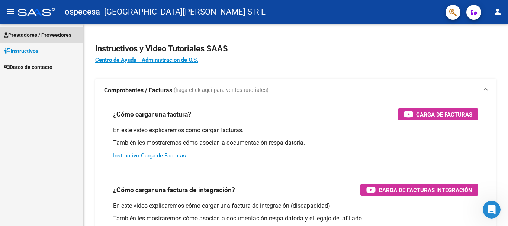
click at [28, 33] on span "Prestadores / Proveedores" at bounding box center [38, 35] width 68 height 8
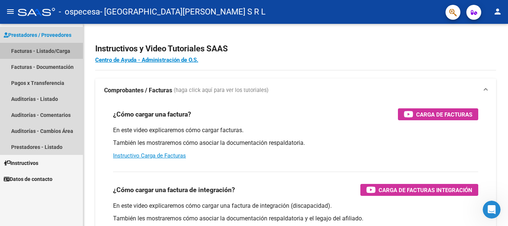
click at [42, 51] on link "Facturas - Listado/Carga" at bounding box center [41, 51] width 83 height 16
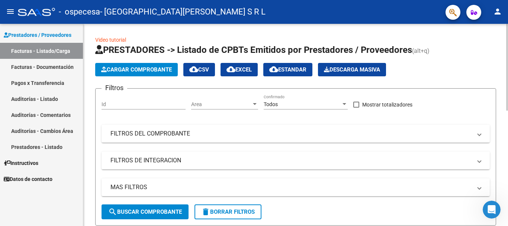
click at [159, 70] on span "Cargar Comprobante" at bounding box center [136, 69] width 71 height 7
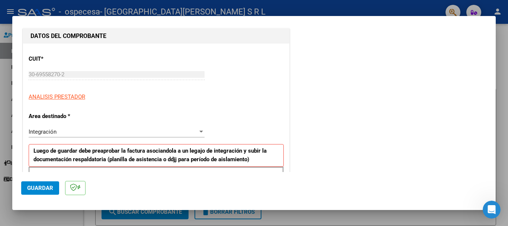
scroll to position [112, 0]
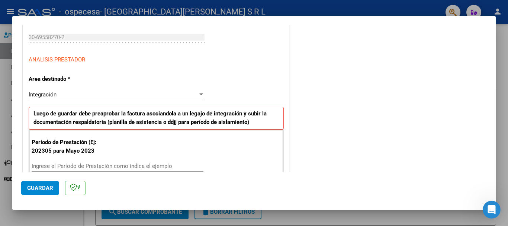
click at [72, 163] on input "Ingrese el Período de Prestación como indica el ejemplo" at bounding box center [118, 166] width 172 height 7
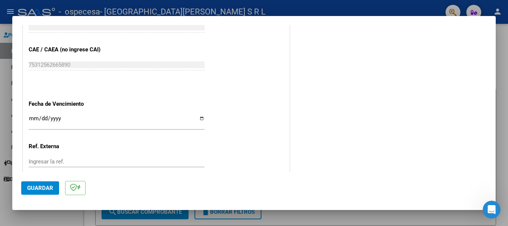
scroll to position [494, 0]
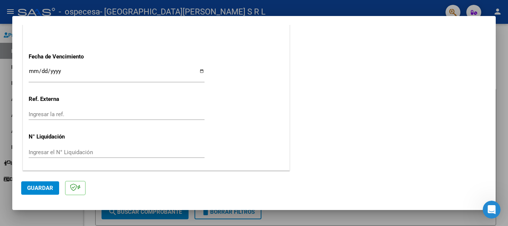
type input "202507"
click at [53, 189] on button "Guardar" at bounding box center [40, 187] width 38 height 13
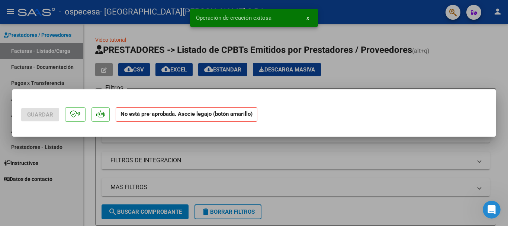
scroll to position [0, 0]
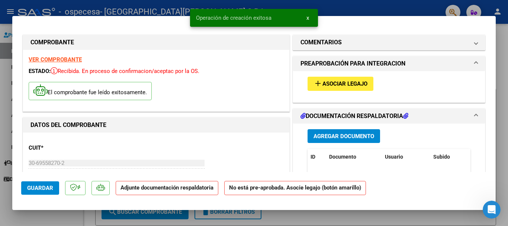
click at [352, 85] on span "Asociar Legajo" at bounding box center [345, 84] width 45 height 7
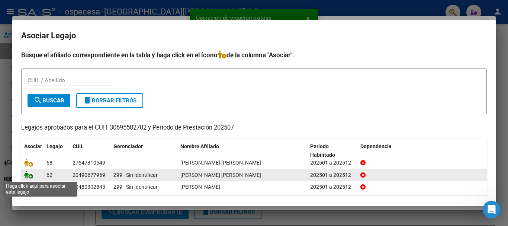
click at [28, 175] on icon at bounding box center [28, 174] width 9 height 8
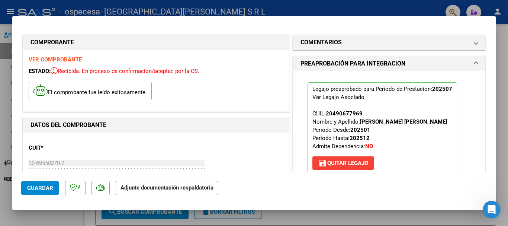
scroll to position [74, 0]
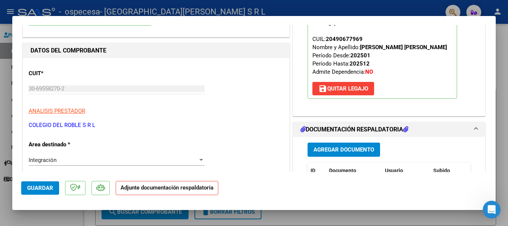
click at [346, 151] on span "Agregar Documento" at bounding box center [344, 150] width 61 height 7
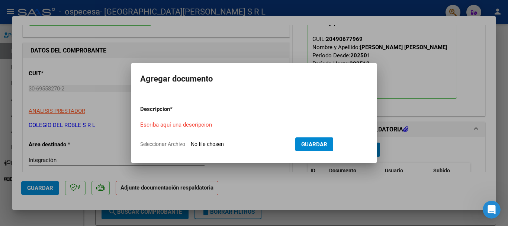
type input "C:\fakepath\Factura_00006-00003680- Gainza Saracho Gael Alejo.pdf"
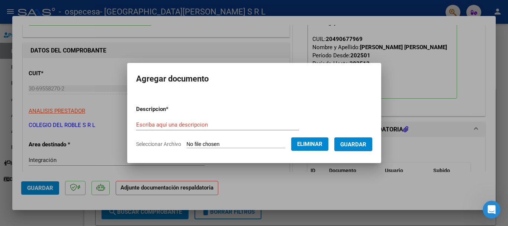
click at [210, 120] on div "Escriba aquí una descripcion" at bounding box center [217, 124] width 163 height 11
click at [252, 106] on form "Descripcion * Escriba aquí una descripcion Seleccionar Archivo Eliminar Guardar" at bounding box center [254, 126] width 236 height 54
click at [323, 146] on span "Eliminar" at bounding box center [309, 144] width 25 height 7
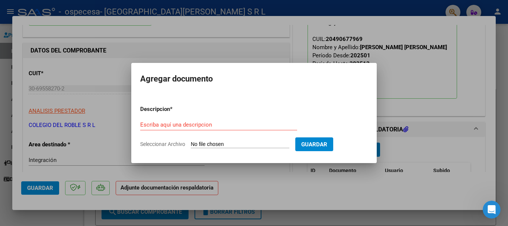
type input "C:\fakepath\Gainza Gael. Planilla de asistencia (jul.pdf"
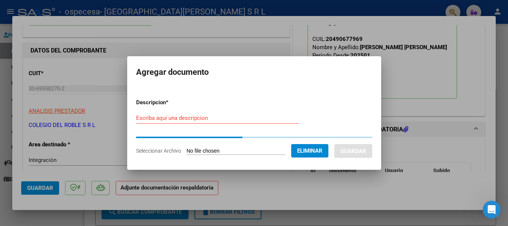
click at [250, 115] on input "Escriba aquí una descripcion" at bounding box center [217, 118] width 163 height 7
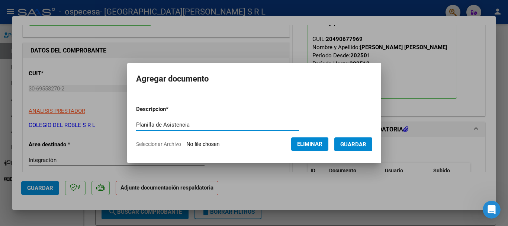
type input "Planilla de Asistencia"
click at [347, 142] on button "Guardar" at bounding box center [354, 144] width 38 height 14
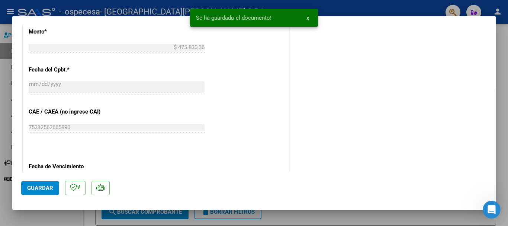
scroll to position [519, 0]
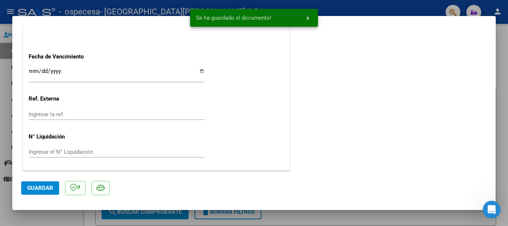
click at [43, 188] on span "Guardar" at bounding box center [40, 188] width 26 height 7
click at [0, 169] on div at bounding box center [254, 113] width 508 height 226
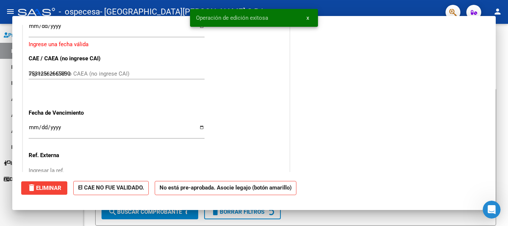
type input "$ 0,00"
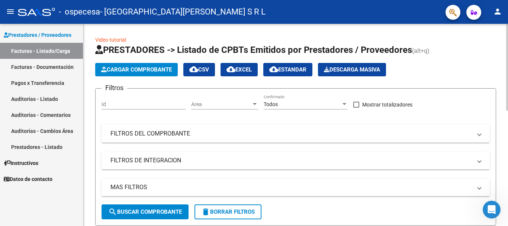
click at [128, 68] on span "Cargar Comprobante" at bounding box center [136, 69] width 71 height 7
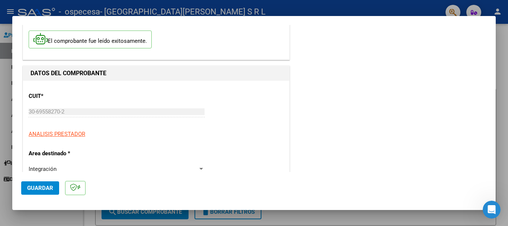
scroll to position [149, 0]
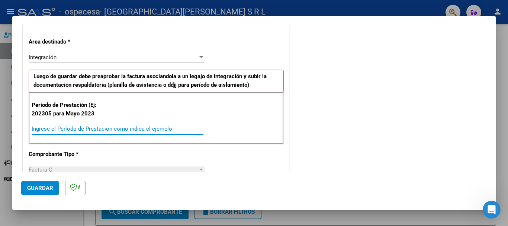
click at [71, 129] on input "Ingrese el Período de Prestación como indica el ejemplo" at bounding box center [118, 128] width 172 height 7
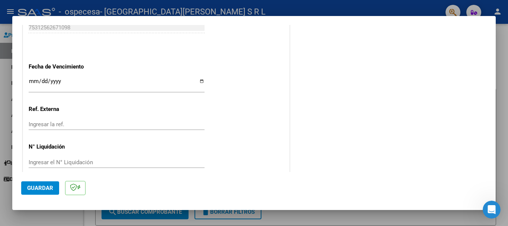
scroll to position [494, 0]
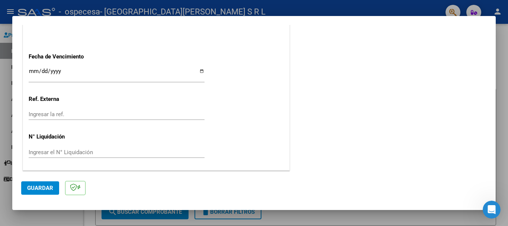
type input "202507"
click at [31, 188] on span "Guardar" at bounding box center [40, 188] width 26 height 7
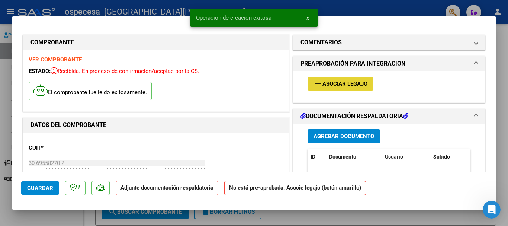
click at [345, 78] on button "add Asociar Legajo" at bounding box center [341, 84] width 66 height 14
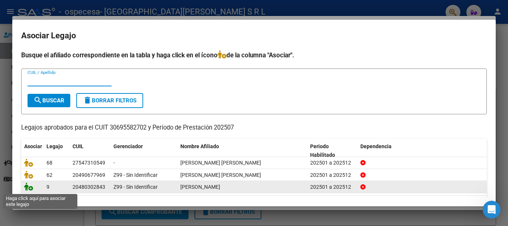
click at [29, 188] on icon at bounding box center [28, 186] width 9 height 8
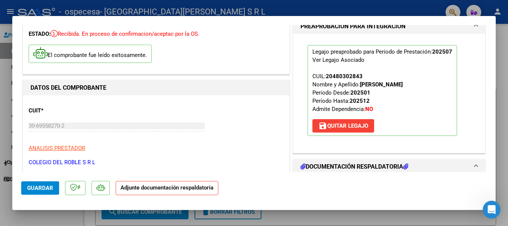
scroll to position [112, 0]
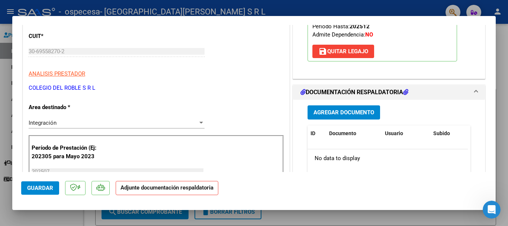
click at [214, 89] on p "COLEGIO DEL ROBLE S R L" at bounding box center [156, 88] width 255 height 9
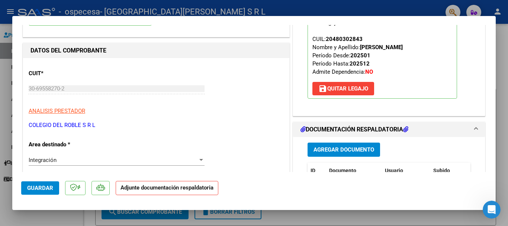
scroll to position [37, 0]
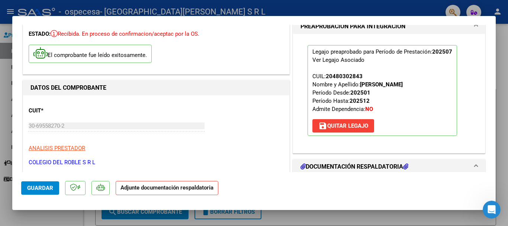
click at [293, 125] on div "Legajo preaprobado para Período de Prestación: 202507 Ver Legajo Asociado CUIL:…" at bounding box center [389, 93] width 192 height 119
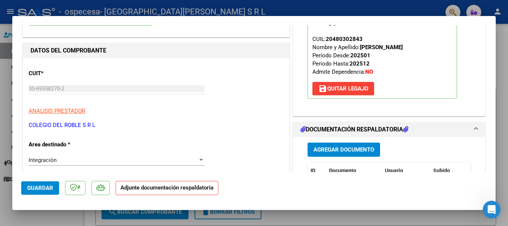
scroll to position [0, 0]
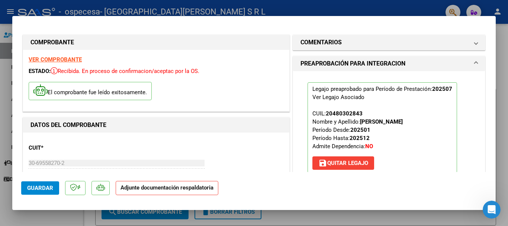
click at [302, 129] on div "Legajo preaprobado para Período de Prestación: 202507 Ver Legajo Asociado CUIL:…" at bounding box center [389, 127] width 174 height 113
click at [303, 125] on div "Legajo preaprobado para Período de Prestación: 202507 Ver Legajo Asociado CUIL:…" at bounding box center [389, 127] width 174 height 113
click at [296, 135] on div "Legajo preaprobado para Período de Prestación: 202507 Ver Legajo Asociado CUIL:…" at bounding box center [389, 130] width 192 height 119
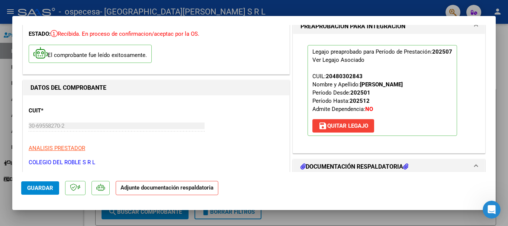
click at [293, 132] on div "Legajo preaprobado para Período de Prestación: 202507 Ver Legajo Asociado CUIL:…" at bounding box center [389, 93] width 192 height 119
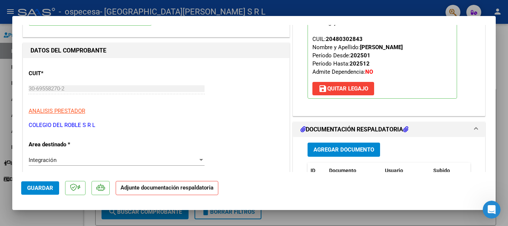
scroll to position [112, 0]
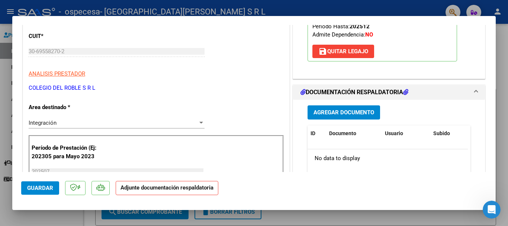
click at [297, 135] on div "Agregar Documento ID Documento Usuario Subido Acción No data to display 0 total…" at bounding box center [389, 177] width 192 height 154
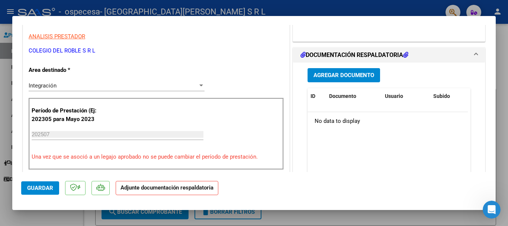
click at [295, 152] on div "Agregar Documento ID Documento Usuario Subido Acción No data to display 0 total…" at bounding box center [389, 140] width 192 height 154
click at [295, 150] on div "Agregar Documento ID Documento Usuario Subido Acción No data to display 0 total…" at bounding box center [389, 140] width 192 height 154
click at [339, 76] on span "Agregar Documento" at bounding box center [344, 75] width 61 height 7
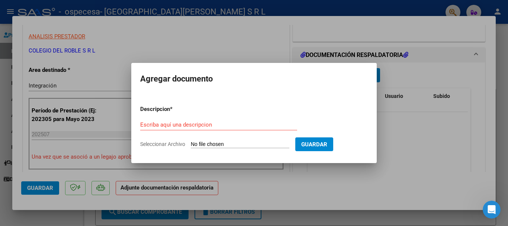
click at [330, 90] on mat-dialog-container "Agregar documento Descripcion * Escriba aquí una descripcion Seleccionar Archiv…" at bounding box center [254, 113] width 246 height 100
type input "C:\fakepath\RAMIREZ ANDRE.pdf"
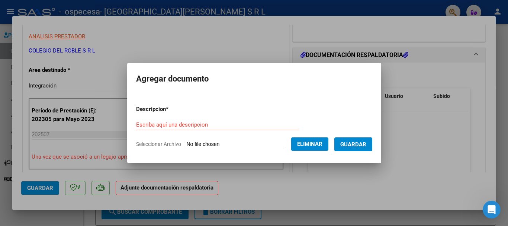
click at [218, 115] on form "Descripcion * Escriba aquí una descripcion Seleccionar Archivo Eliminar Guardar" at bounding box center [254, 126] width 236 height 54
click at [220, 125] on input "Escriba aquí una descripcion" at bounding box center [217, 124] width 163 height 7
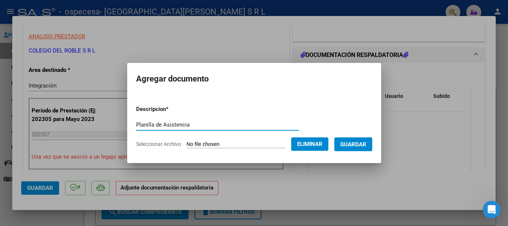
type input "Planilla de Asistencia"
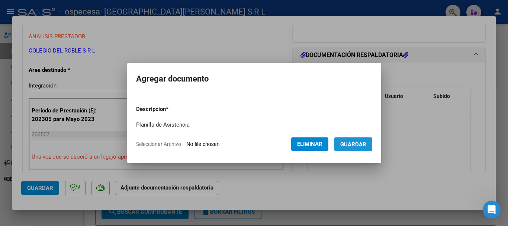
click at [351, 145] on span "Guardar" at bounding box center [354, 144] width 26 height 7
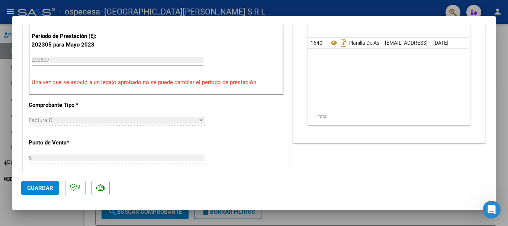
scroll to position [186, 0]
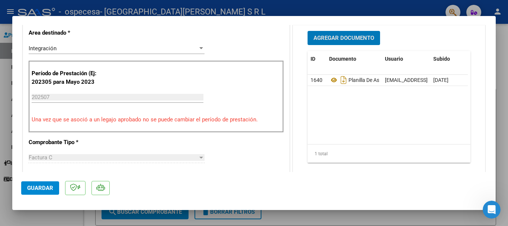
click at [396, 108] on datatable-body "1640 Planilla De Asistencia administracion@escuelasoles.com.ar - ESCUELA DEL RO…" at bounding box center [388, 109] width 160 height 69
click at [397, 109] on datatable-body "1640 Planilla De Asistencia administracion@escuelasoles.com.ar - ESCUELA DEL RO…" at bounding box center [388, 109] width 160 height 69
click at [41, 187] on span "Guardar" at bounding box center [40, 188] width 26 height 7
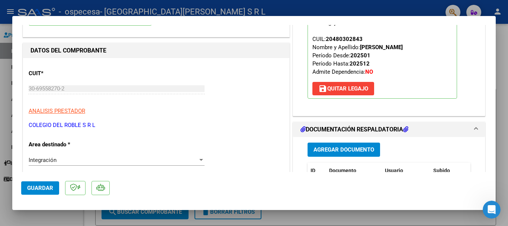
scroll to position [112, 0]
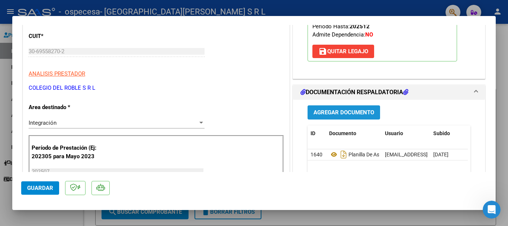
click at [338, 115] on span "Agregar Documento" at bounding box center [344, 112] width 61 height 7
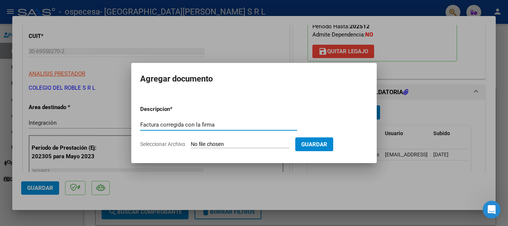
type input "Factura corregida con la firma"
click at [428, 97] on div at bounding box center [254, 113] width 508 height 226
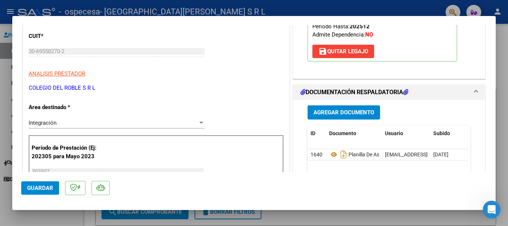
click at [334, 111] on span "Agregar Documento" at bounding box center [344, 112] width 61 height 7
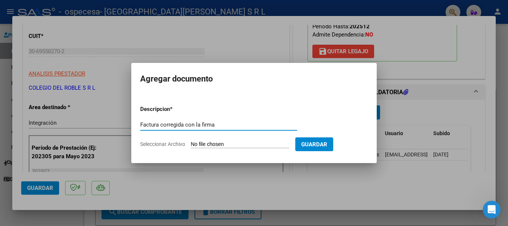
type input "Factura corregida con la firma"
type input "C:\fakepath\Ramirez André firmada.jpg"
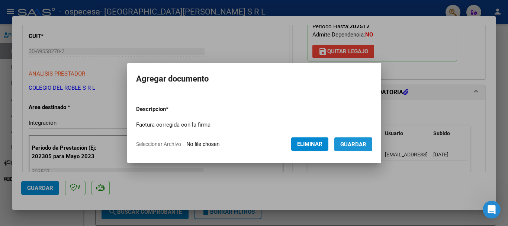
click at [354, 146] on span "Guardar" at bounding box center [354, 144] width 26 height 7
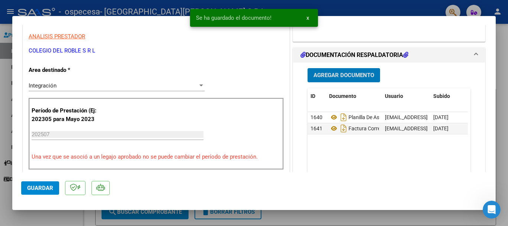
scroll to position [0, 0]
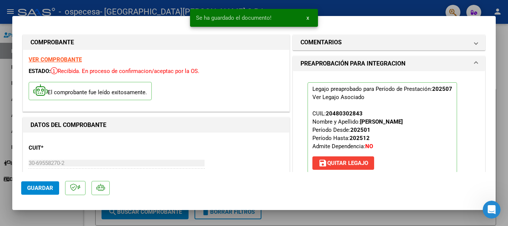
click at [501, 75] on div at bounding box center [254, 113] width 508 height 226
type input "$ 0,00"
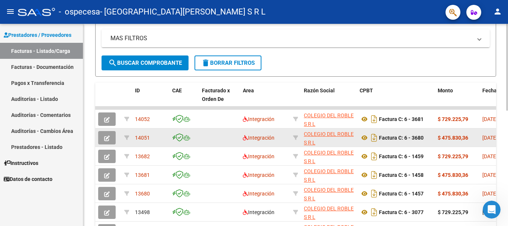
scroll to position [186, 0]
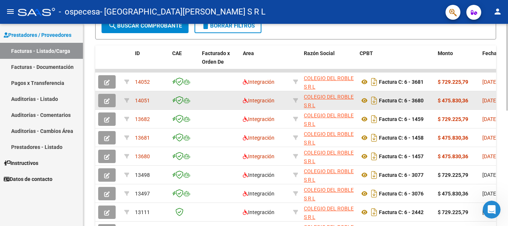
click at [110, 102] on button "button" at bounding box center [106, 100] width 17 height 13
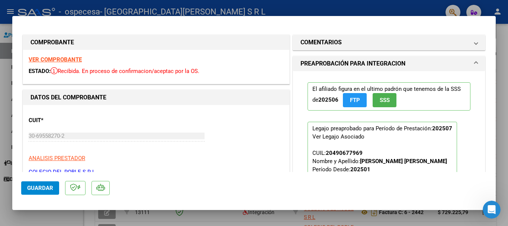
scroll to position [112, 0]
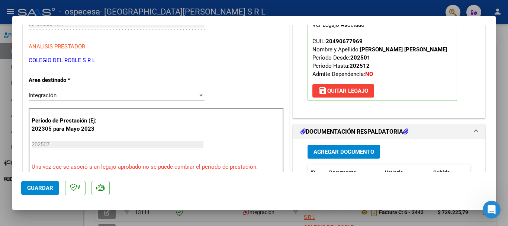
click at [341, 145] on button "Agregar Documento" at bounding box center [344, 152] width 73 height 14
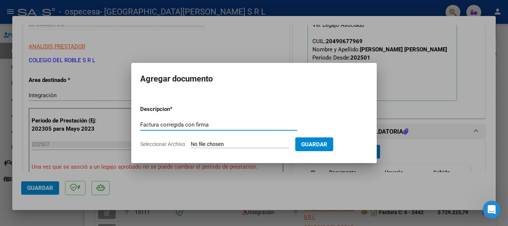
type input "Factura corregida con firma"
type input "C:\fakepath\Gainza Saracho firmada.jpg"
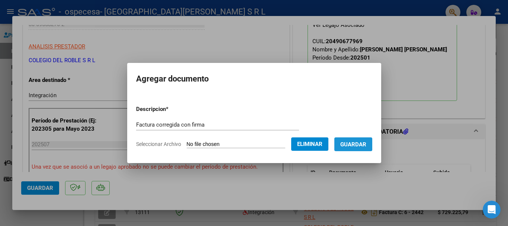
click at [360, 146] on span "Guardar" at bounding box center [354, 144] width 26 height 7
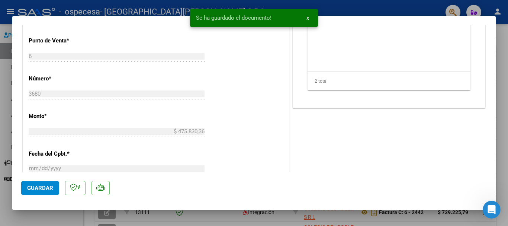
scroll to position [492, 0]
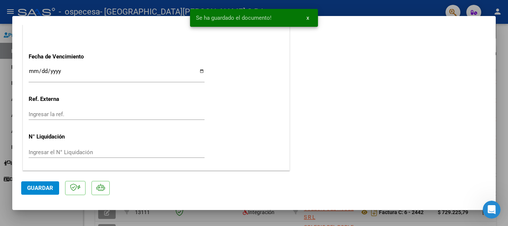
click at [46, 188] on span "Guardar" at bounding box center [40, 188] width 26 height 7
click at [0, 195] on div at bounding box center [254, 113] width 508 height 226
type input "$ 0,00"
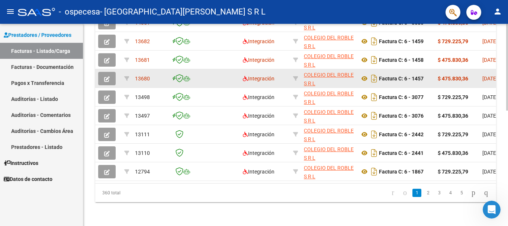
scroll to position [195, 0]
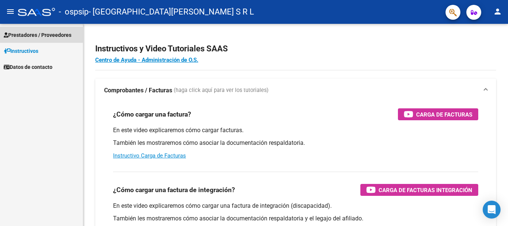
click at [28, 29] on link "Prestadores / Proveedores" at bounding box center [41, 35] width 83 height 16
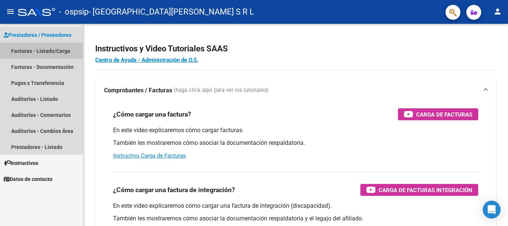
click at [26, 46] on link "Facturas - Listado/Carga" at bounding box center [41, 51] width 83 height 16
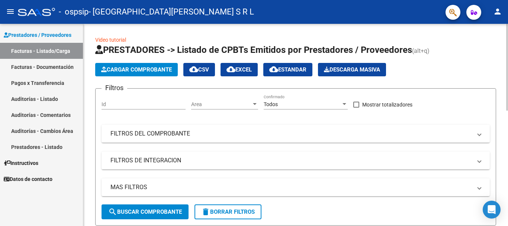
click at [133, 71] on span "Cargar Comprobante" at bounding box center [136, 69] width 71 height 7
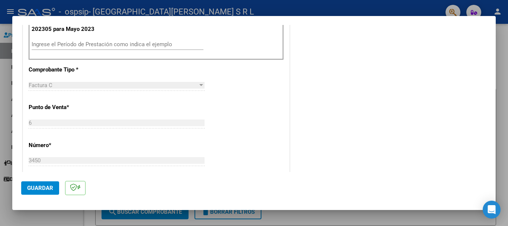
scroll to position [196, 0]
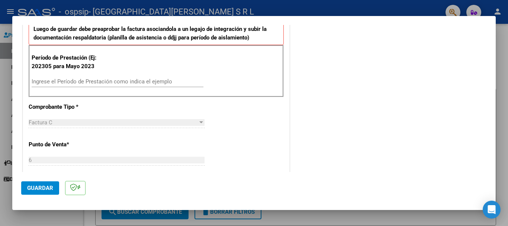
click at [95, 84] on div "Ingrese el Período de Prestación como indica el ejemplo" at bounding box center [118, 81] width 172 height 11
click at [98, 82] on input "Ingrese el Período de Prestación como indica el ejemplo" at bounding box center [118, 81] width 172 height 7
type input "202507"
click at [28, 184] on button "Guardar" at bounding box center [40, 187] width 38 height 13
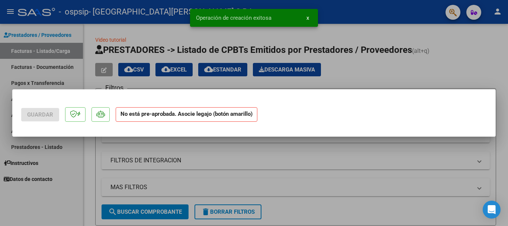
scroll to position [0, 0]
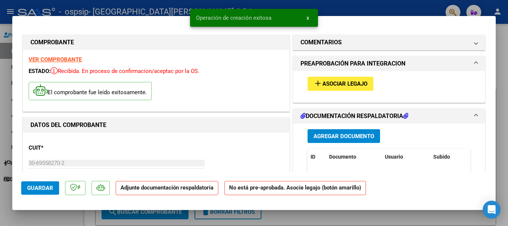
click at [332, 80] on span "add Asociar Legajo" at bounding box center [341, 83] width 54 height 7
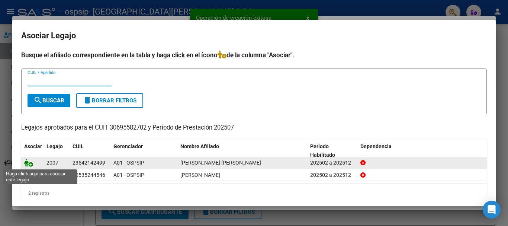
click at [27, 162] on icon at bounding box center [28, 163] width 9 height 8
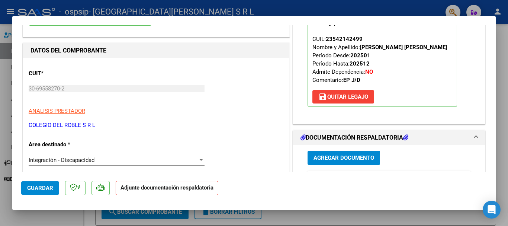
scroll to position [149, 0]
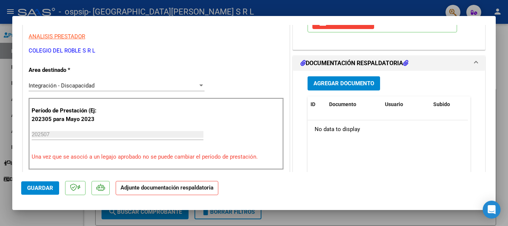
click at [342, 84] on span "Agregar Documento" at bounding box center [344, 83] width 61 height 7
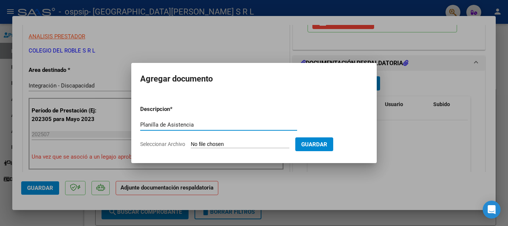
type input "Planilla de Asistencia"
type input "C:\fakepath\[PERSON_NAME] [PERSON_NAME].pdf"
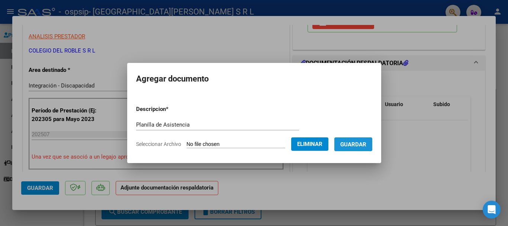
click at [358, 141] on span "Guardar" at bounding box center [354, 144] width 26 height 7
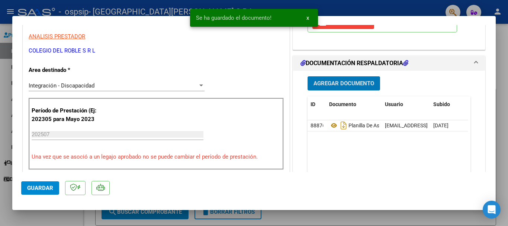
click at [350, 84] on span "Agregar Documento" at bounding box center [344, 83] width 61 height 7
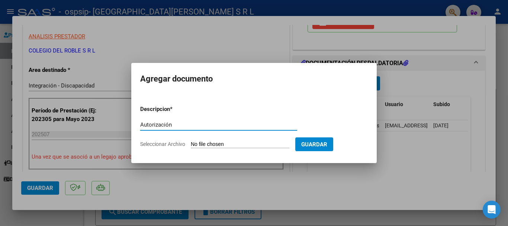
type input "Autorización"
type input "C:\fakepath\[PERSON_NAME] [PERSON_NAME] - AUTORIZACION FEBRERO A DICIEMBRE 2025…"
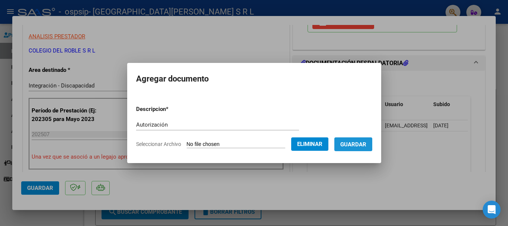
click at [355, 146] on span "Guardar" at bounding box center [354, 144] width 26 height 7
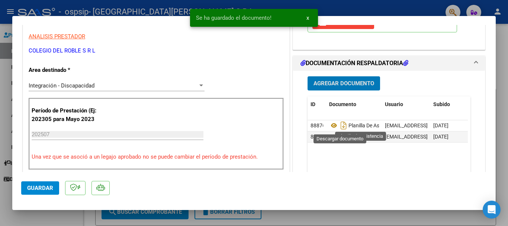
scroll to position [447, 0]
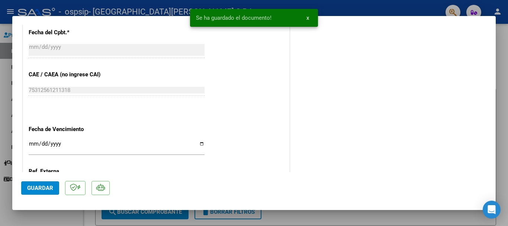
click at [30, 187] on span "Guardar" at bounding box center [40, 188] width 26 height 7
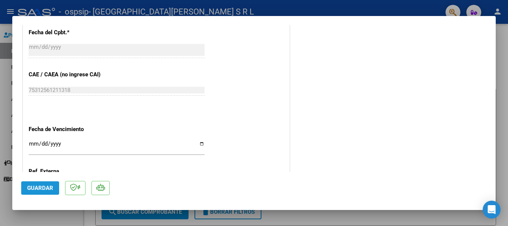
click at [35, 182] on button "Guardar" at bounding box center [40, 187] width 38 height 13
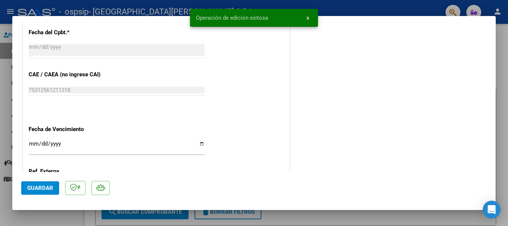
click at [0, 175] on div at bounding box center [254, 113] width 508 height 226
type input "$ 0,00"
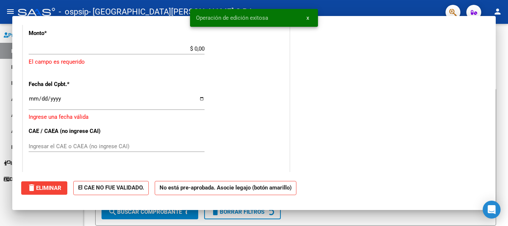
scroll to position [498, 0]
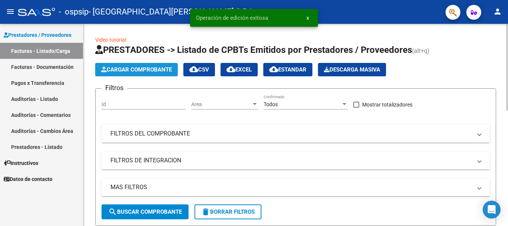
click at [153, 64] on button "Cargar Comprobante" at bounding box center [136, 69] width 83 height 13
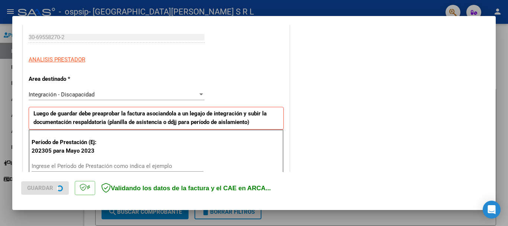
scroll to position [149, 0]
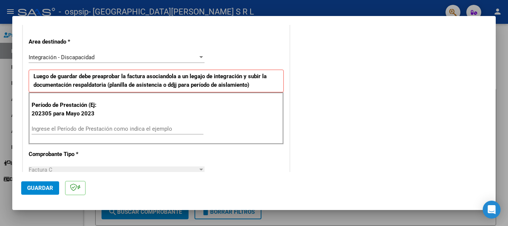
click at [84, 132] on input "Ingrese el Período de Prestación como indica el ejemplo" at bounding box center [118, 128] width 172 height 7
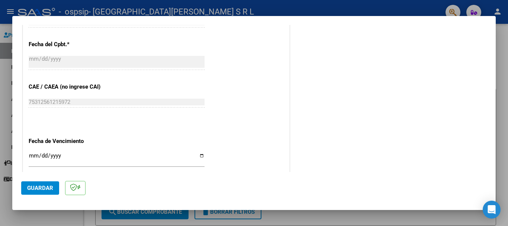
type input "202507"
click at [35, 185] on span "Guardar" at bounding box center [40, 188] width 26 height 7
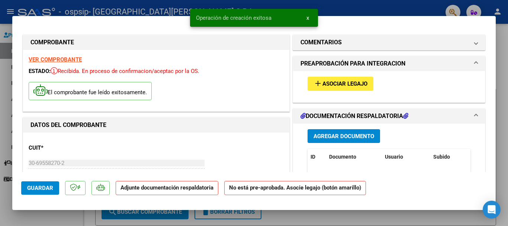
click at [361, 88] on button "add Asociar Legajo" at bounding box center [341, 84] width 66 height 14
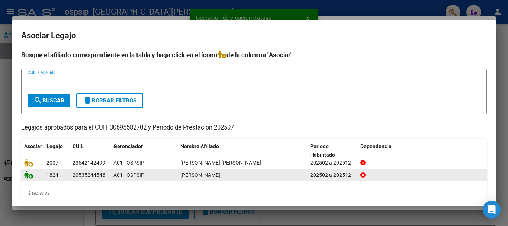
click at [26, 179] on div at bounding box center [32, 174] width 16 height 9
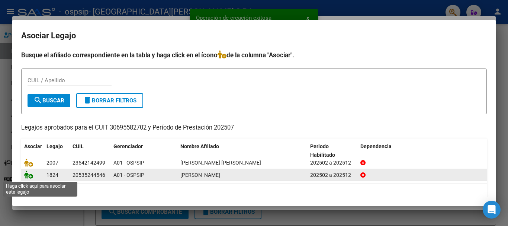
click at [28, 176] on icon at bounding box center [28, 174] width 9 height 8
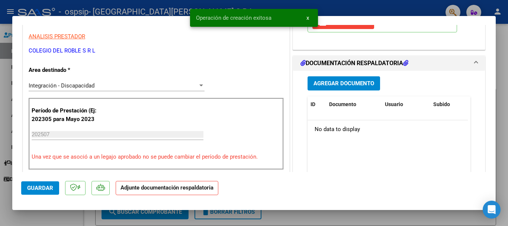
scroll to position [186, 0]
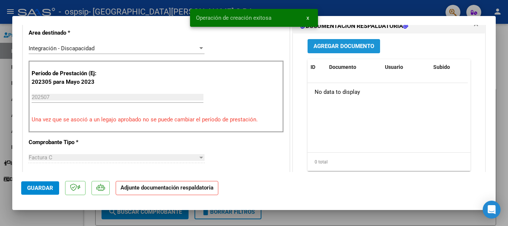
click at [353, 47] on span "Agregar Documento" at bounding box center [344, 46] width 61 height 7
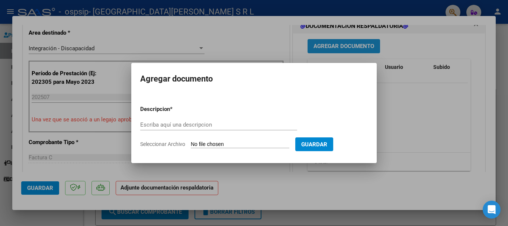
click at [353, 47] on div at bounding box center [254, 113] width 508 height 226
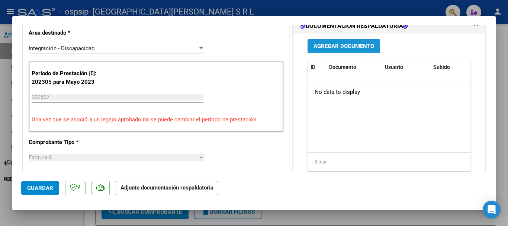
click at [349, 49] on span "Agregar Documento" at bounding box center [344, 46] width 61 height 7
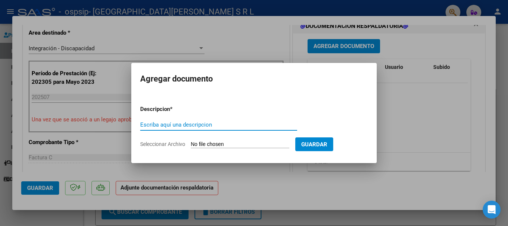
click at [205, 125] on input "Escriba aquí una descripcion" at bounding box center [218, 124] width 157 height 7
type input "Planilla de Asistencia"
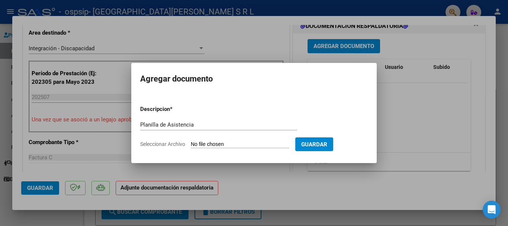
type input "C:\fakepath\Factura_00006-00003451- [PERSON_NAME].pdf"
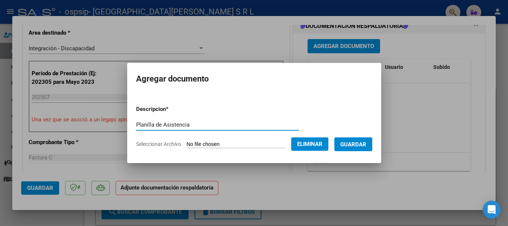
click at [329, 143] on button "Eliminar" at bounding box center [309, 143] width 37 height 13
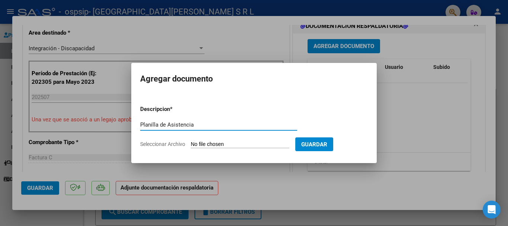
click at [238, 124] on input "Planilla de Asistencia" at bounding box center [218, 124] width 157 height 7
type input "C:\fakepath\[PERSON_NAME] MATHEO.pdf"
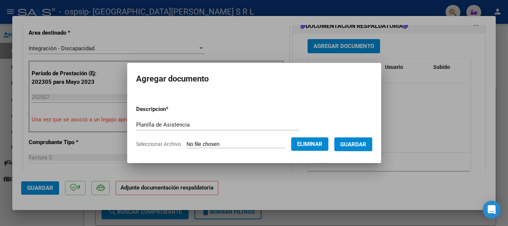
click at [294, 110] on form "Descripcion * Planilla de Asistencia Escriba aquí una descripcion Seleccionar A…" at bounding box center [254, 126] width 236 height 54
click at [355, 138] on button "Guardar" at bounding box center [354, 144] width 38 height 14
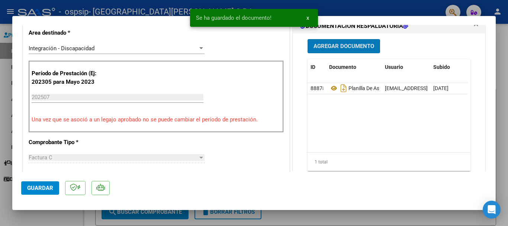
click at [349, 51] on button "Agregar Documento" at bounding box center [344, 46] width 73 height 14
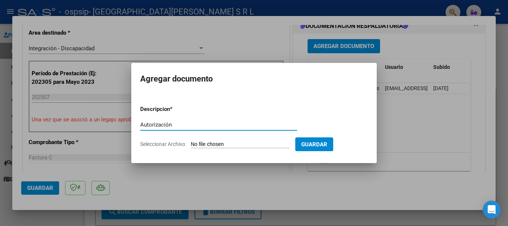
type input "Autorización"
type input "C:\fakepath\[PERSON_NAME] - AUTORIZACION FEBRERO A DICIEMBRE.pdf"
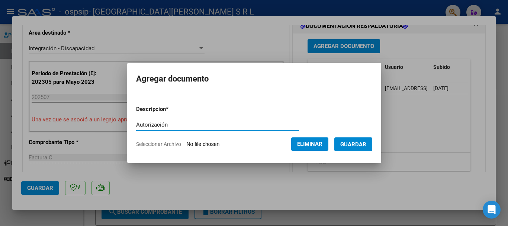
click at [352, 142] on span "Guardar" at bounding box center [354, 144] width 26 height 7
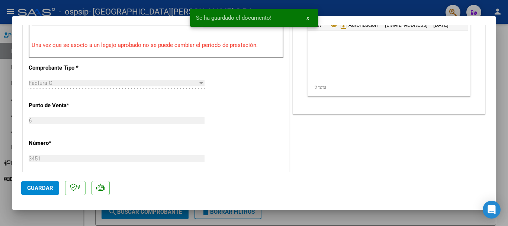
scroll to position [298, 0]
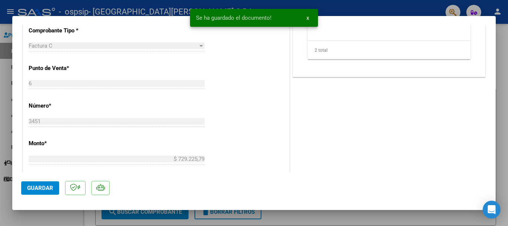
click at [41, 190] on span "Guardar" at bounding box center [40, 188] width 26 height 7
